Goal: Use online tool/utility: Utilize a website feature to perform a specific function

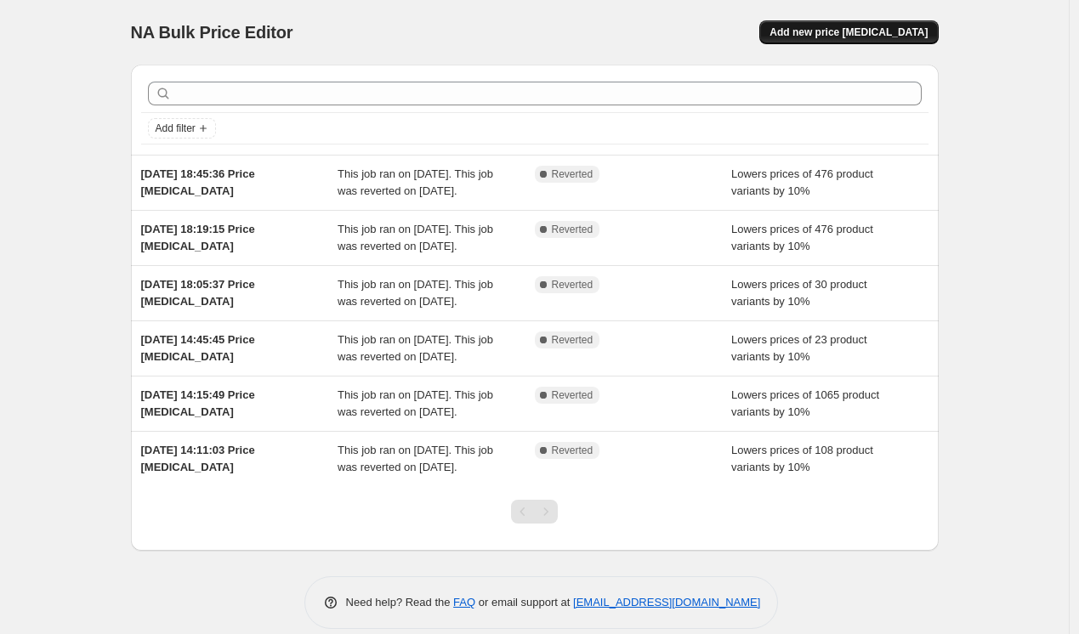
click at [885, 37] on span "Add new price [MEDICAL_DATA]" at bounding box center [849, 33] width 158 height 14
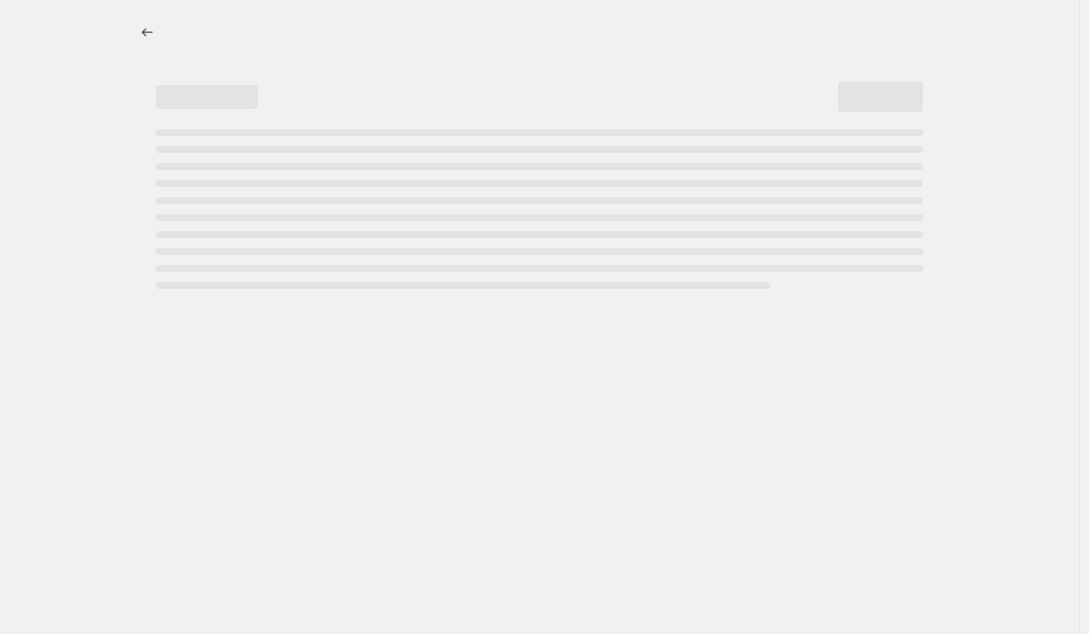
select select "percentage"
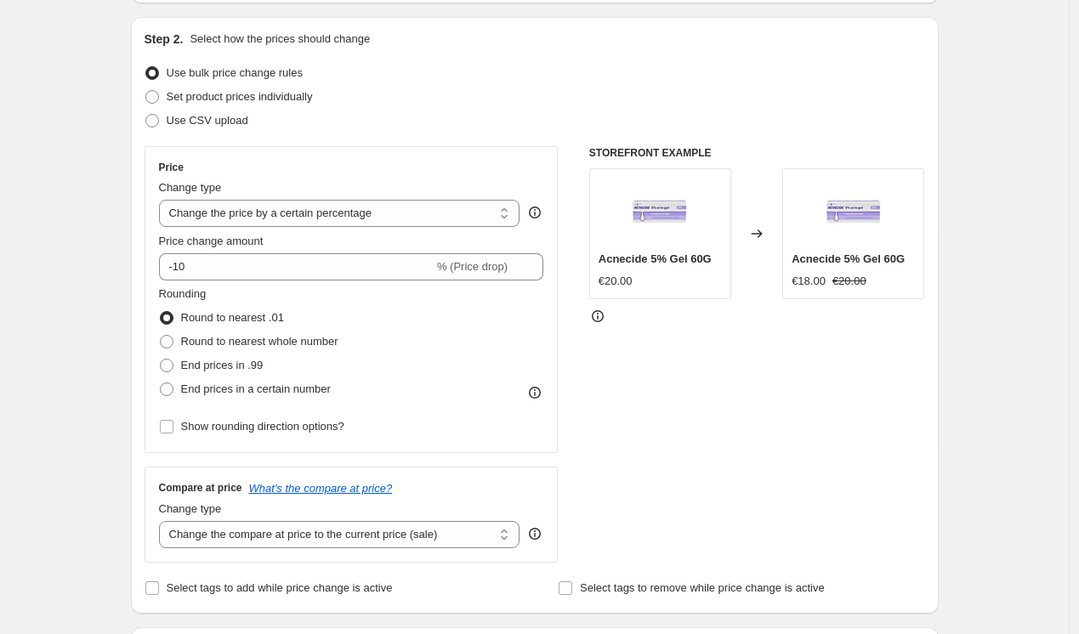
scroll to position [174, 0]
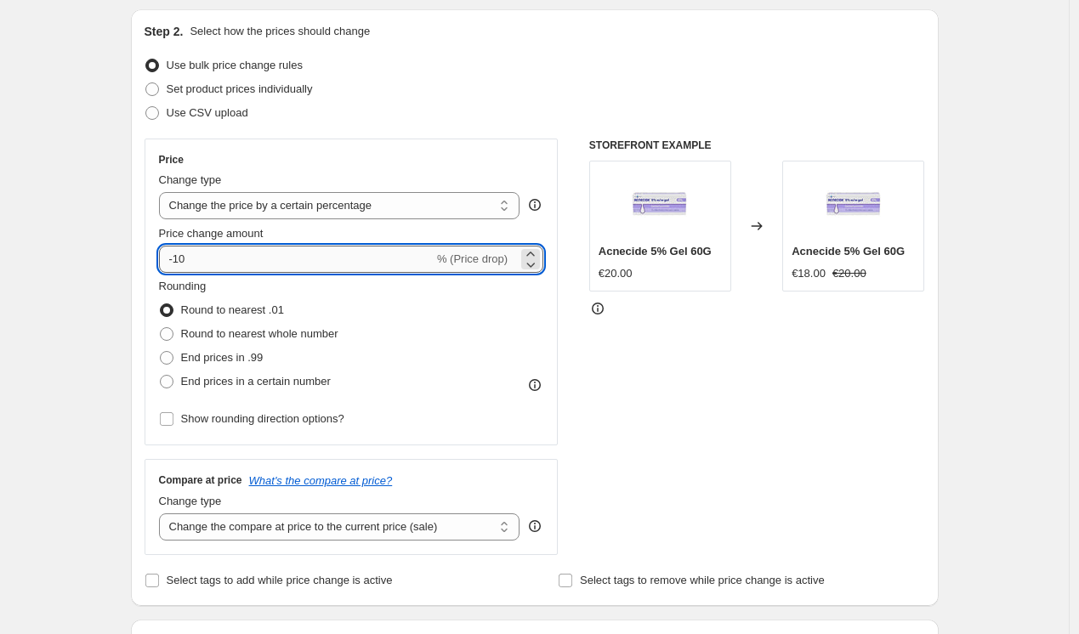
click at [284, 253] on input "-10" at bounding box center [296, 259] width 275 height 27
type input "-1"
type input "-25"
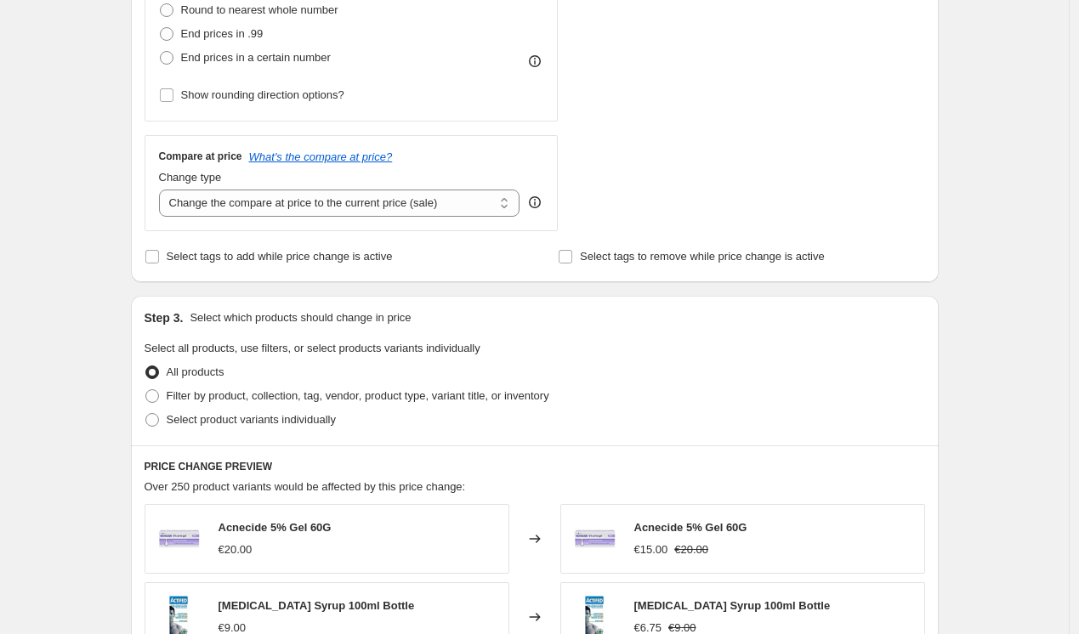
scroll to position [517, 0]
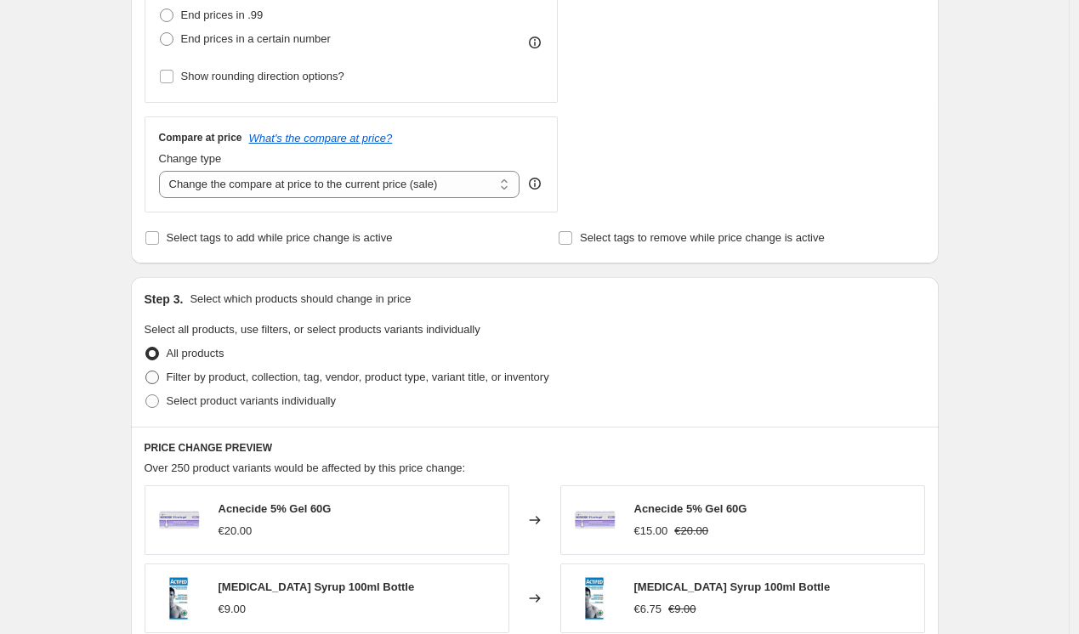
click at [183, 378] on span "Filter by product, collection, tag, vendor, product type, variant title, or inv…" at bounding box center [358, 377] width 383 height 13
click at [146, 372] on input "Filter by product, collection, tag, vendor, product type, variant title, or inv…" at bounding box center [145, 371] width 1 height 1
radio input "true"
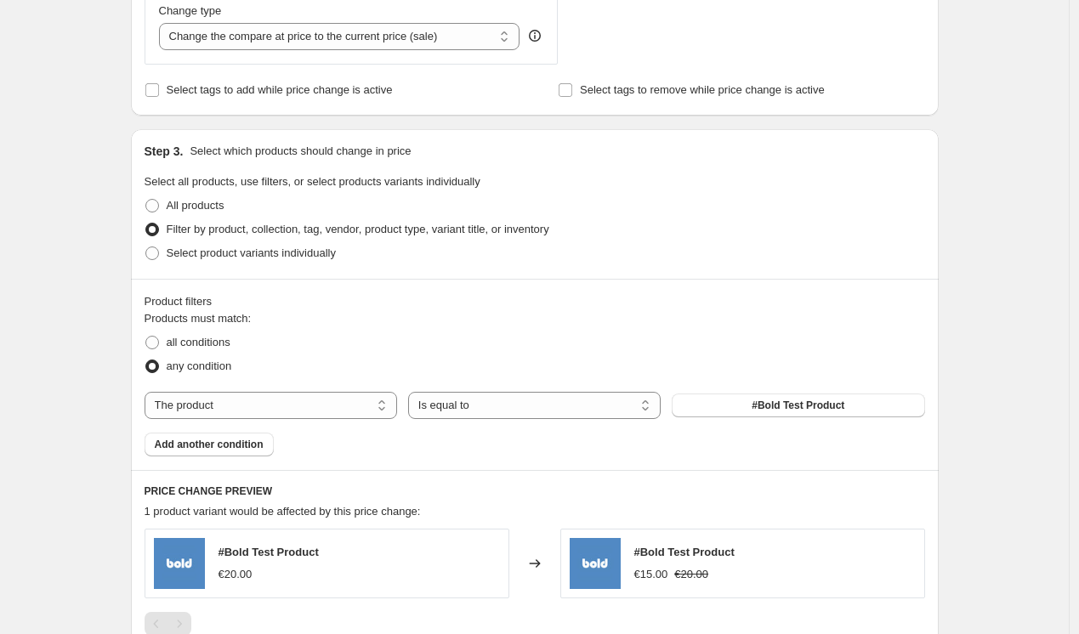
scroll to position [710, 0]
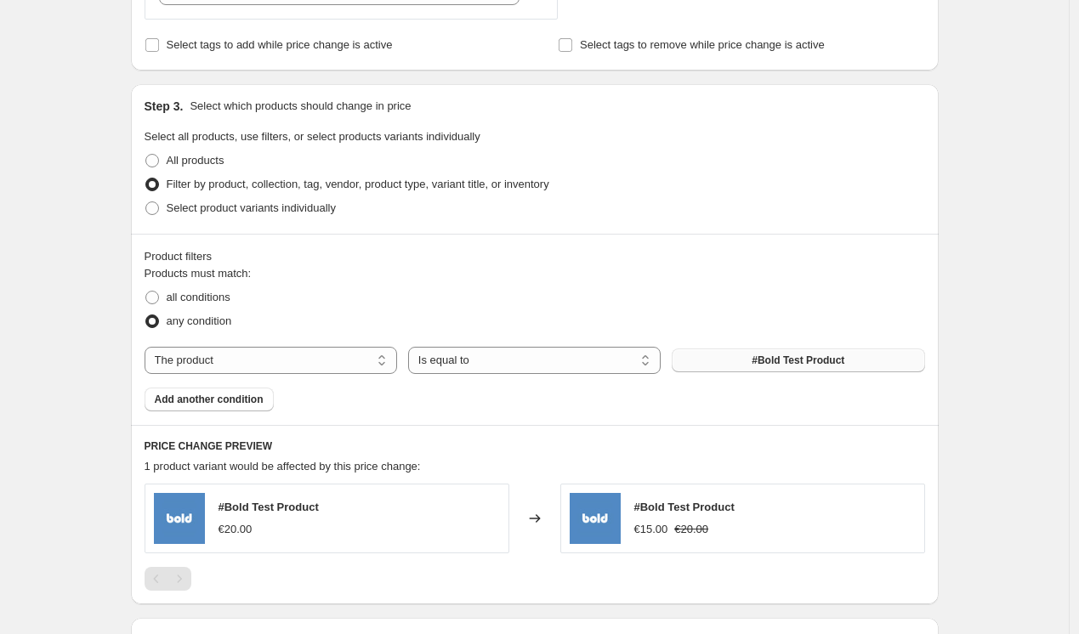
click at [765, 365] on span "#Bold Test Product" at bounding box center [798, 361] width 93 height 14
click at [759, 365] on span "#Bold Test Product" at bounding box center [798, 361] width 93 height 14
select select "collection"
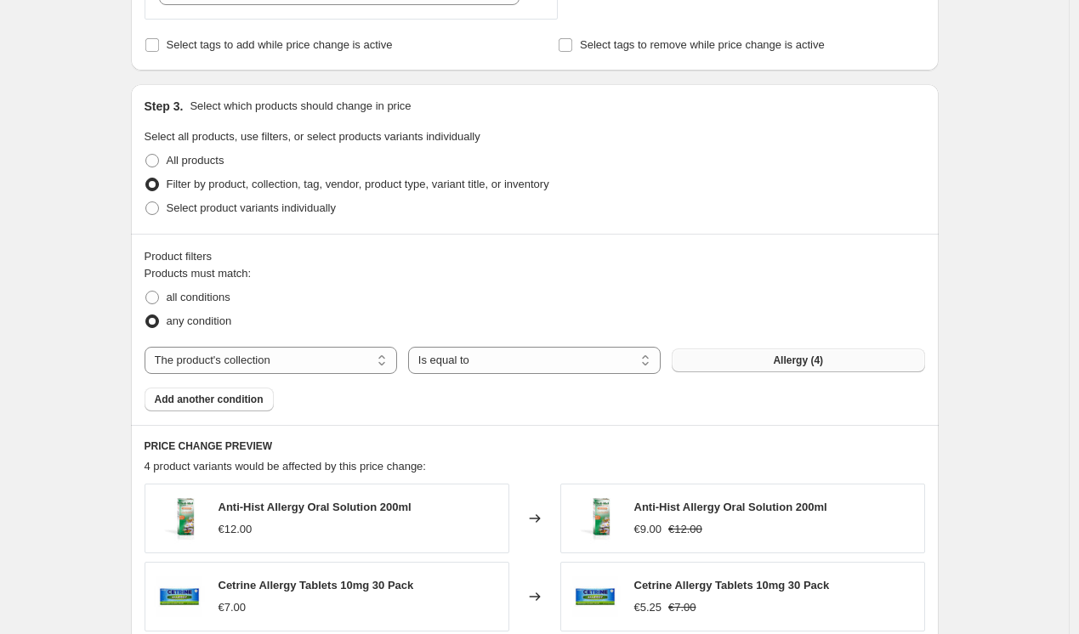
click at [784, 364] on span "Allergy (4)" at bounding box center [798, 361] width 50 height 14
click at [235, 212] on span "Select product variants individually" at bounding box center [251, 208] width 169 height 13
click at [146, 202] on input "Select product variants individually" at bounding box center [145, 202] width 1 height 1
radio input "true"
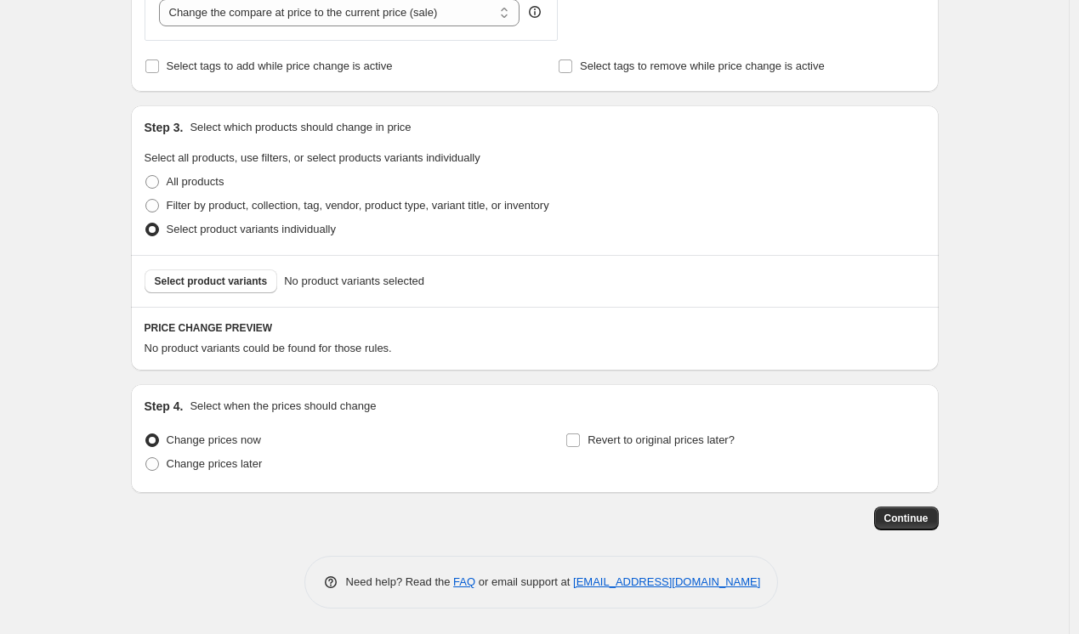
scroll to position [689, 0]
click at [242, 287] on span "Select product variants" at bounding box center [211, 282] width 113 height 14
click at [259, 273] on button "Select product variants" at bounding box center [212, 282] width 134 height 24
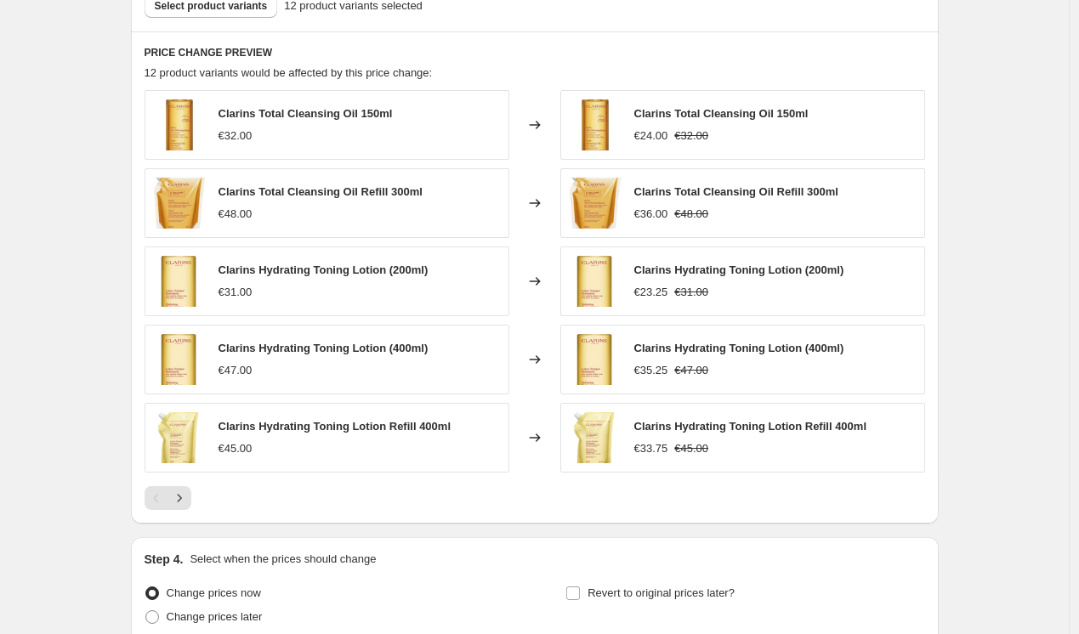
scroll to position [976, 0]
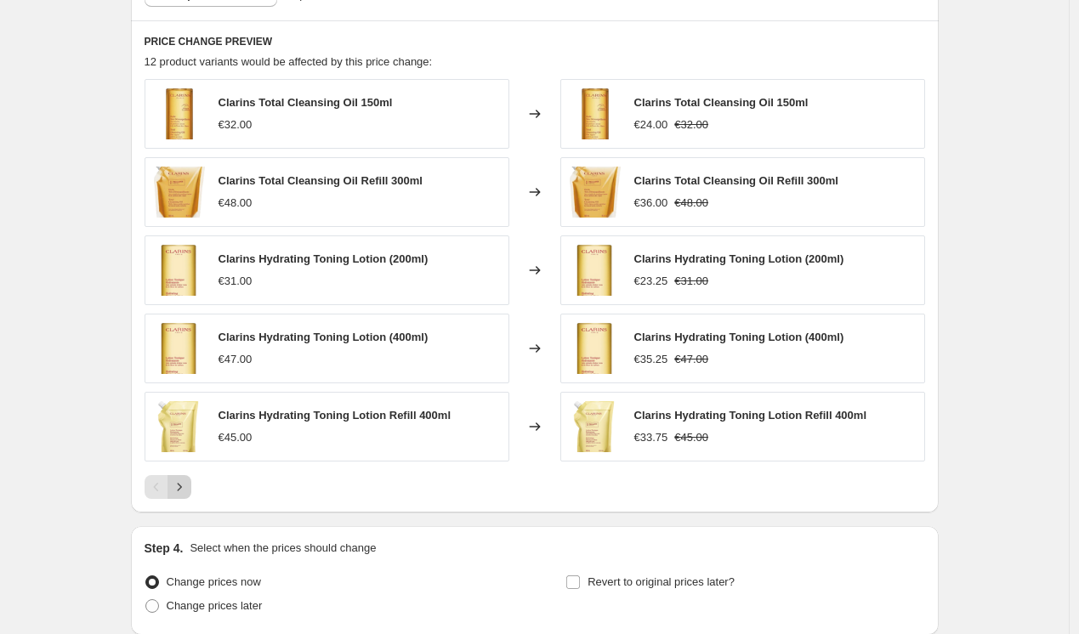
click at [177, 485] on icon "Next" at bounding box center [179, 487] width 17 height 17
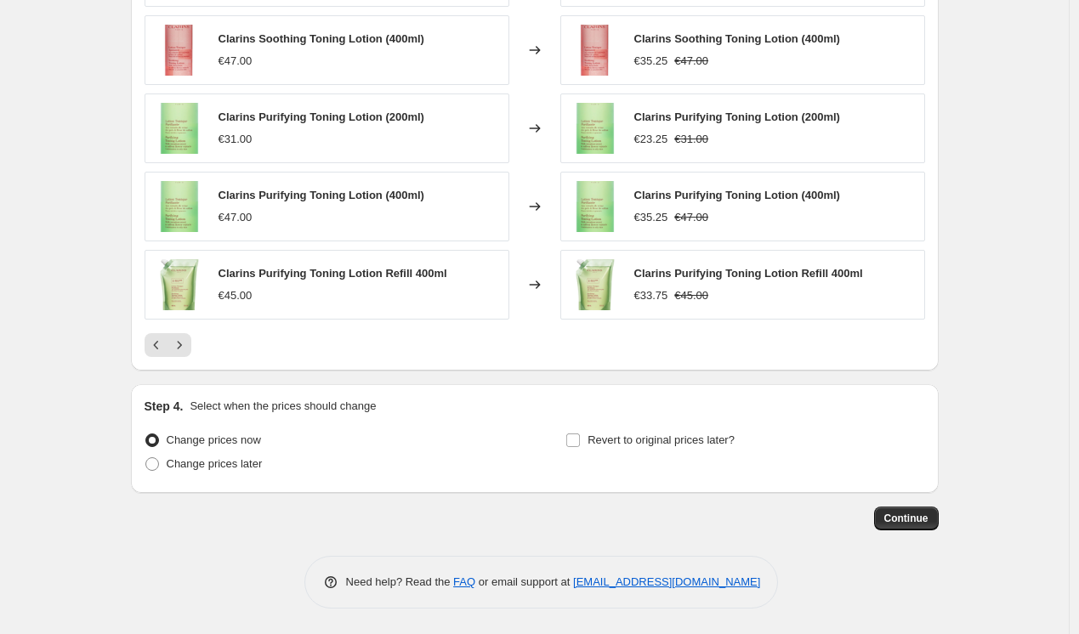
scroll to position [1118, 0]
click at [910, 517] on span "Continue" at bounding box center [907, 519] width 44 height 14
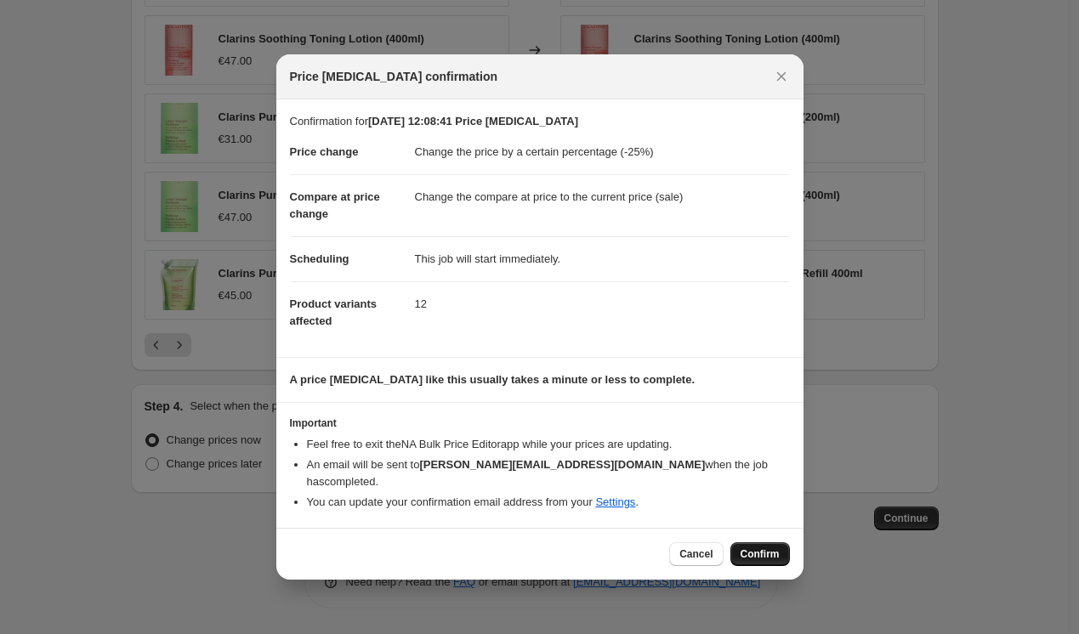
click at [754, 548] on span "Confirm" at bounding box center [760, 555] width 39 height 14
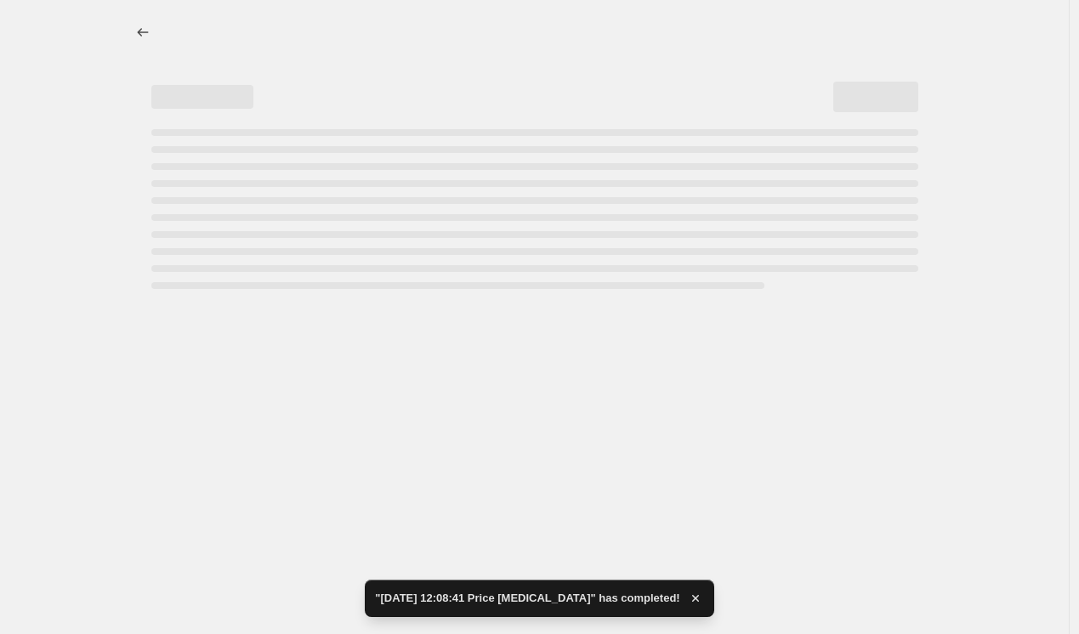
select select "percentage"
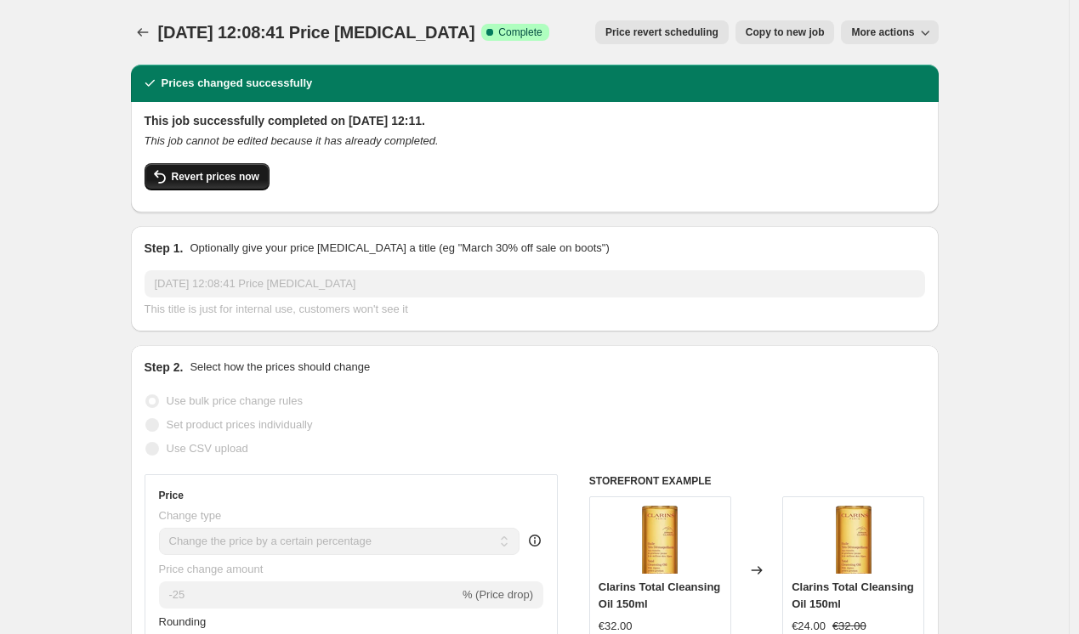
click at [242, 173] on span "Revert prices now" at bounding box center [216, 177] width 88 height 14
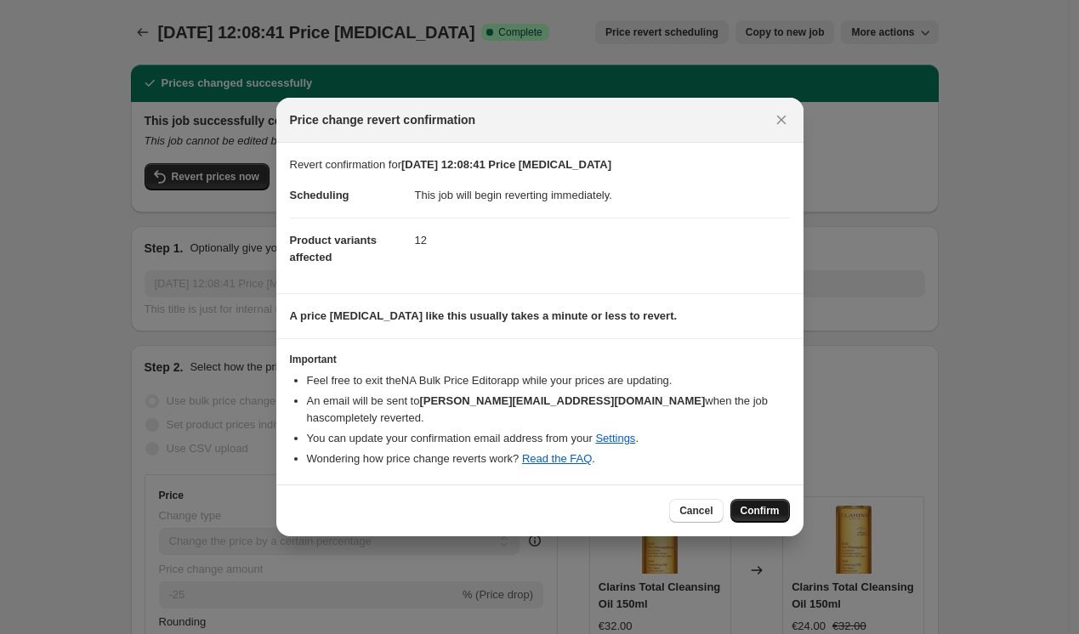
click at [766, 504] on span "Confirm" at bounding box center [760, 511] width 39 height 14
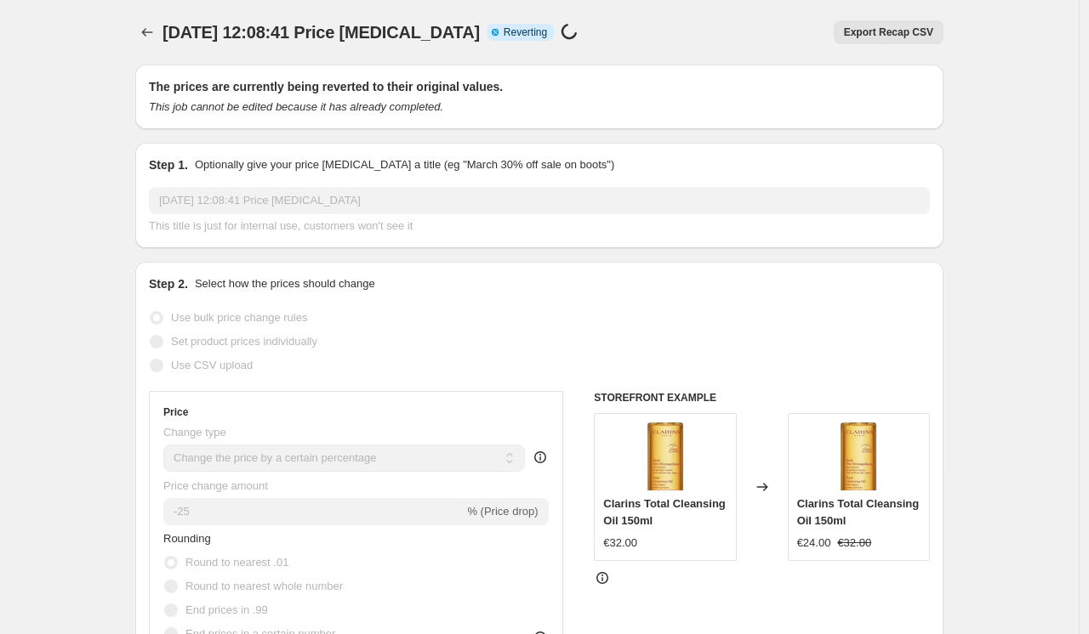
select select "percentage"
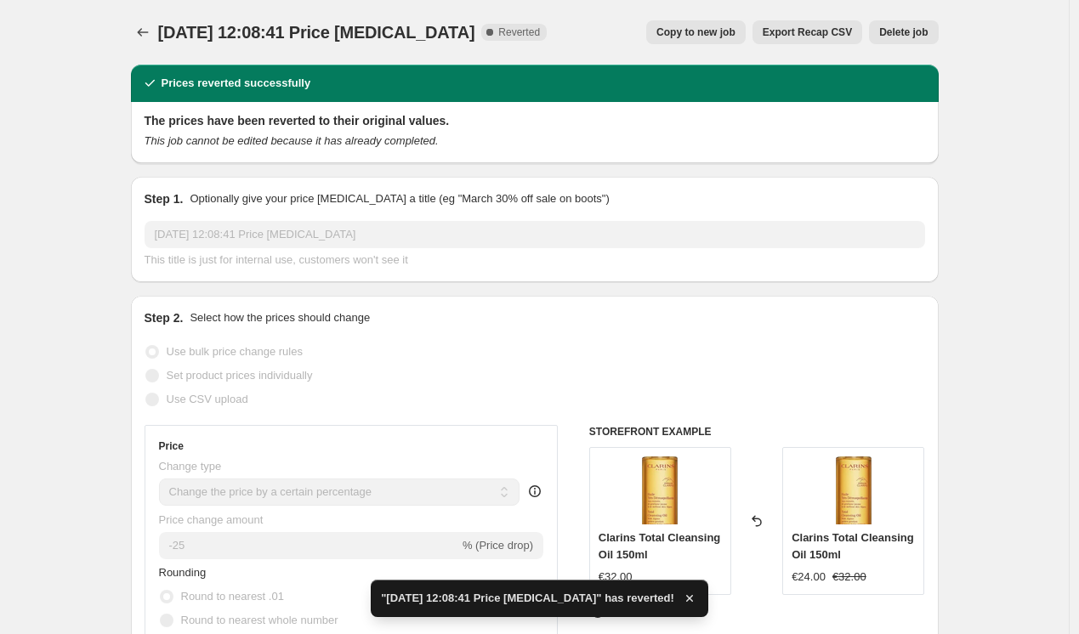
click at [703, 31] on span "Copy to new job" at bounding box center [696, 33] width 79 height 14
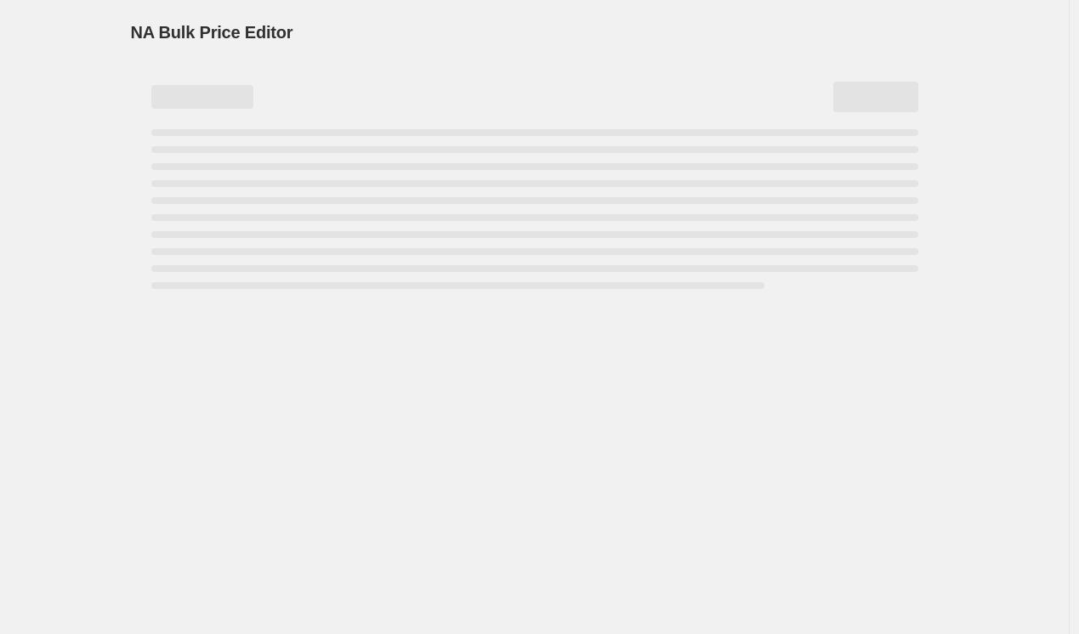
select select "percentage"
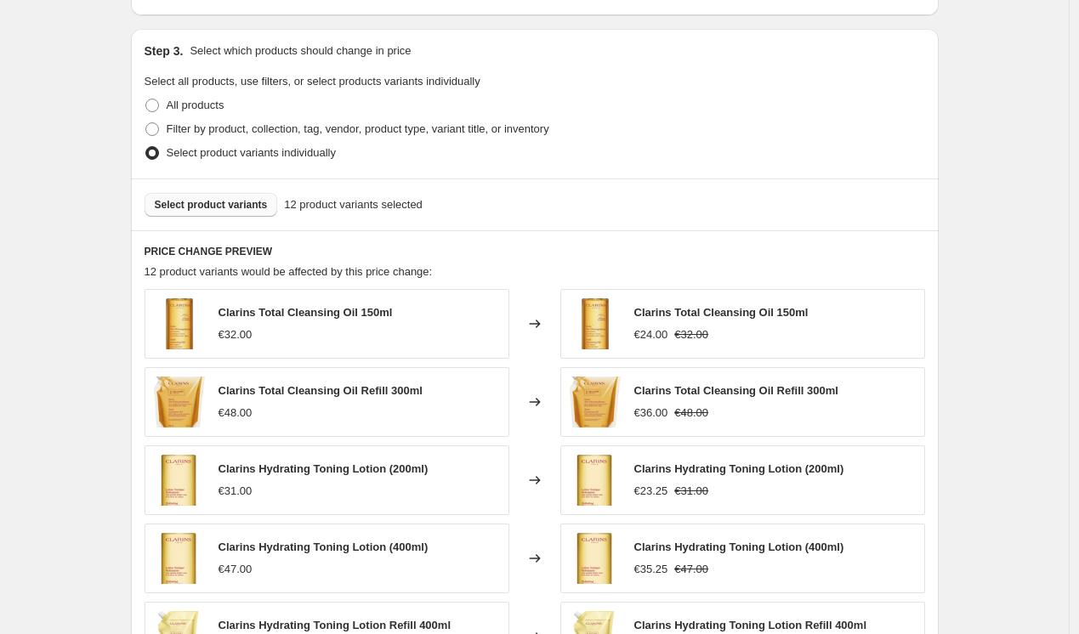
scroll to position [769, 0]
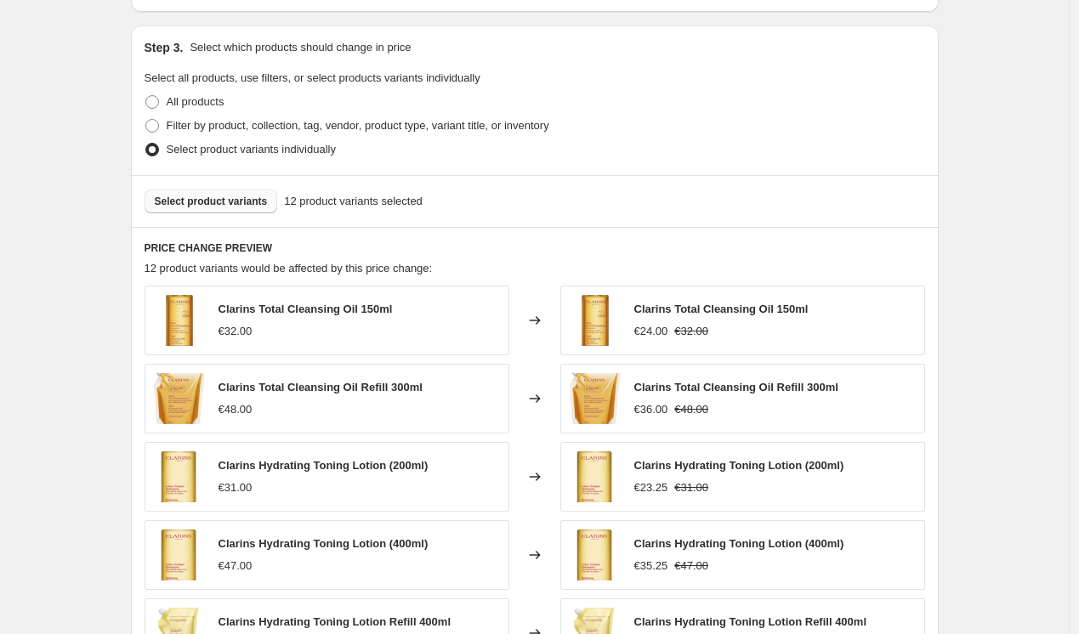
click at [219, 200] on span "Select product variants" at bounding box center [211, 202] width 113 height 14
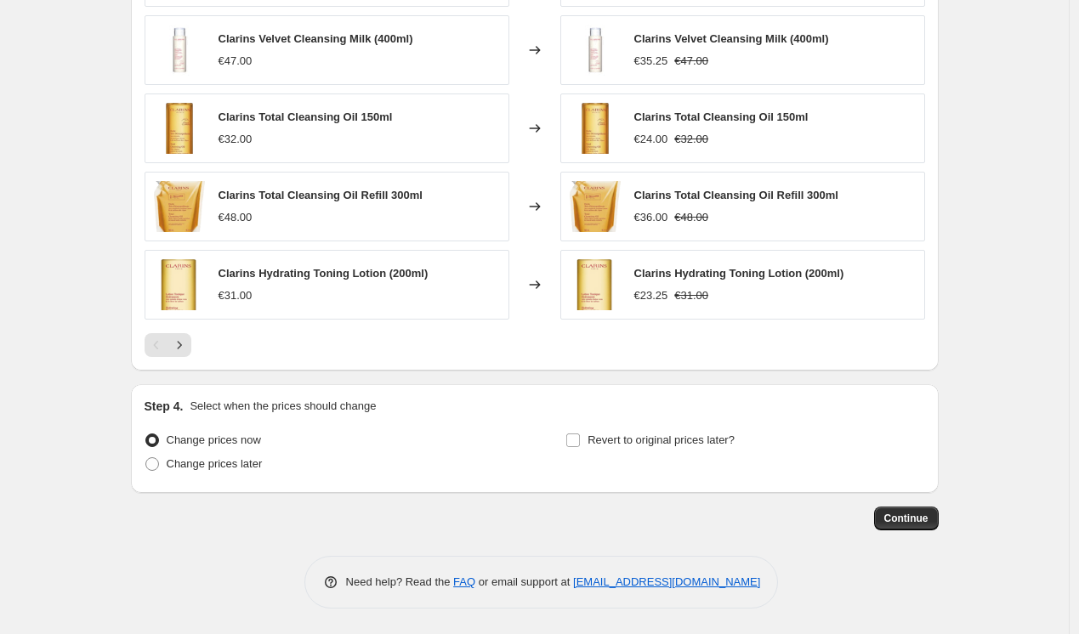
scroll to position [1118, 0]
click at [902, 523] on span "Continue" at bounding box center [907, 519] width 44 height 14
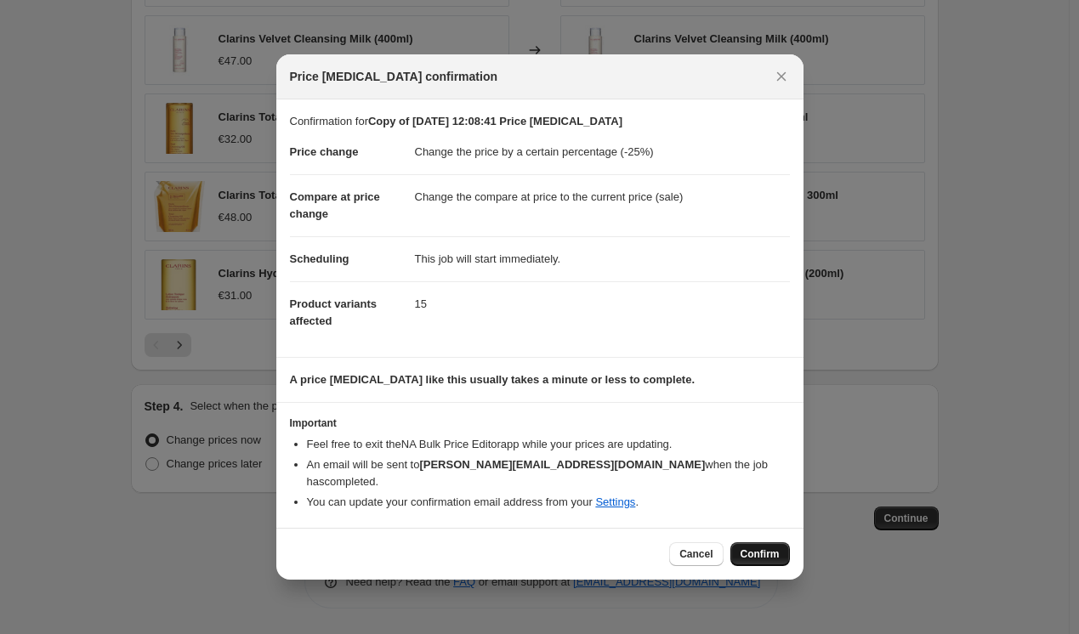
click at [773, 552] on span "Confirm" at bounding box center [760, 555] width 39 height 14
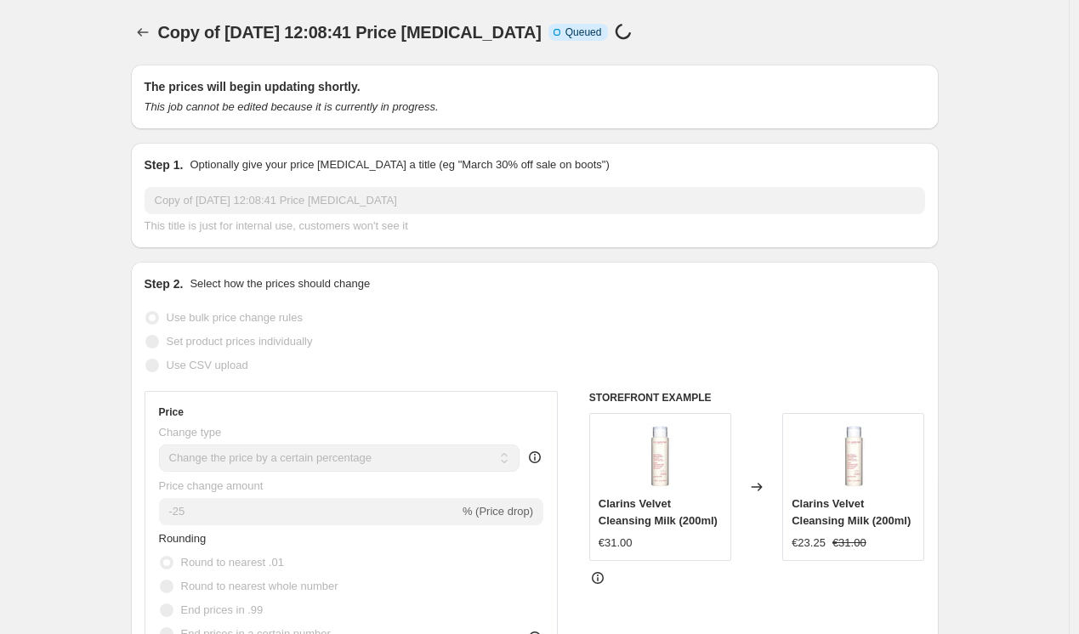
scroll to position [1118, 0]
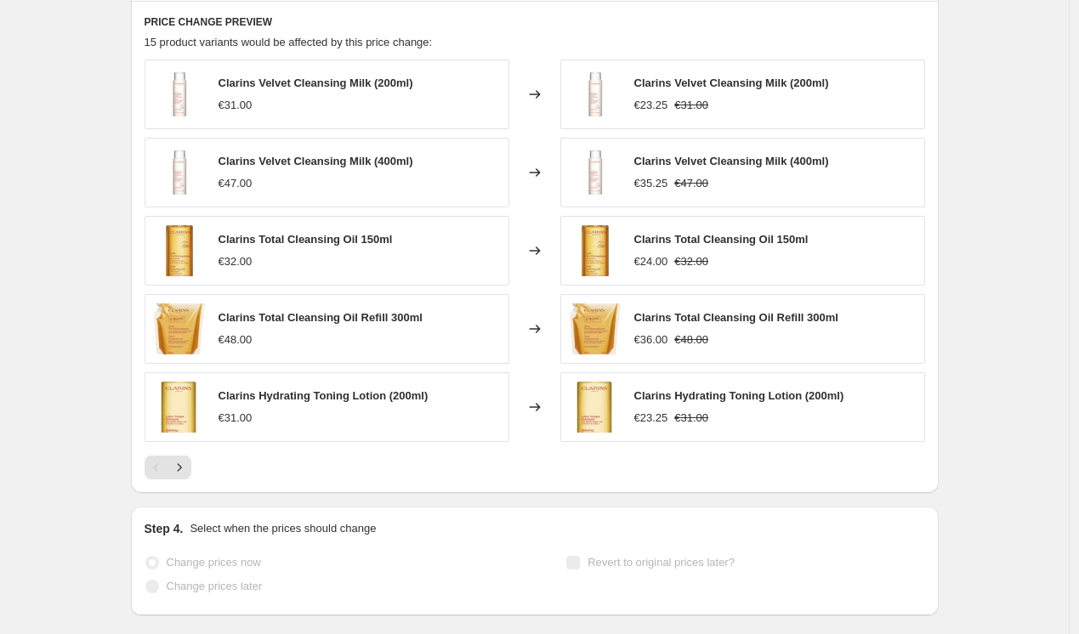
select select "percentage"
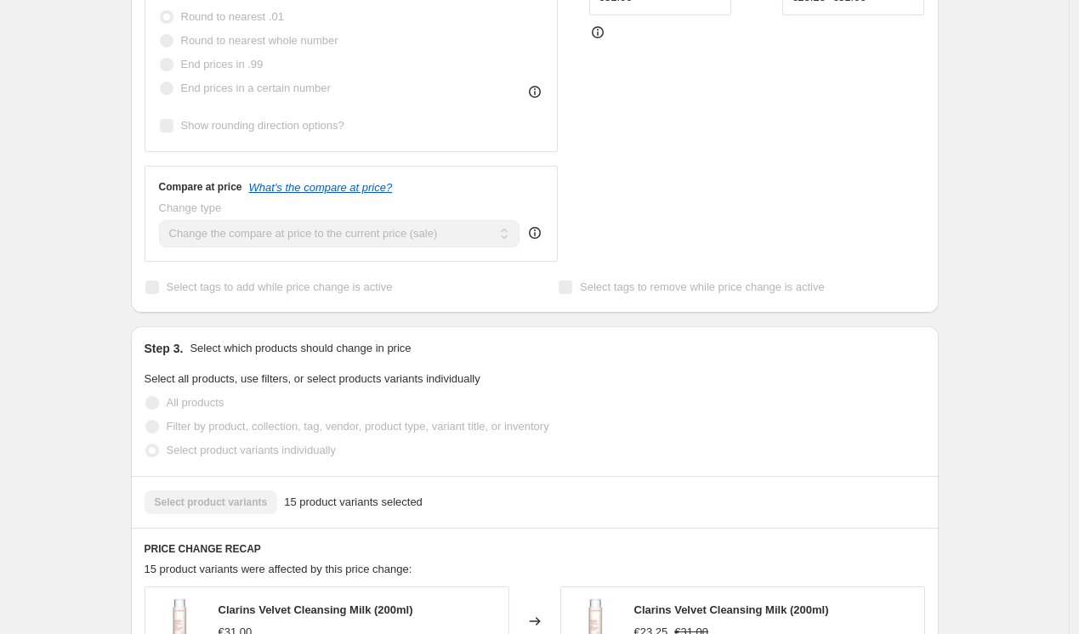
scroll to position [662, 0]
click at [1037, 276] on div "Copy of [DATE] 12:08:41 Price [MEDICAL_DATA]. This page is ready Copy of [DATE]…" at bounding box center [534, 291] width 1069 height 1907
